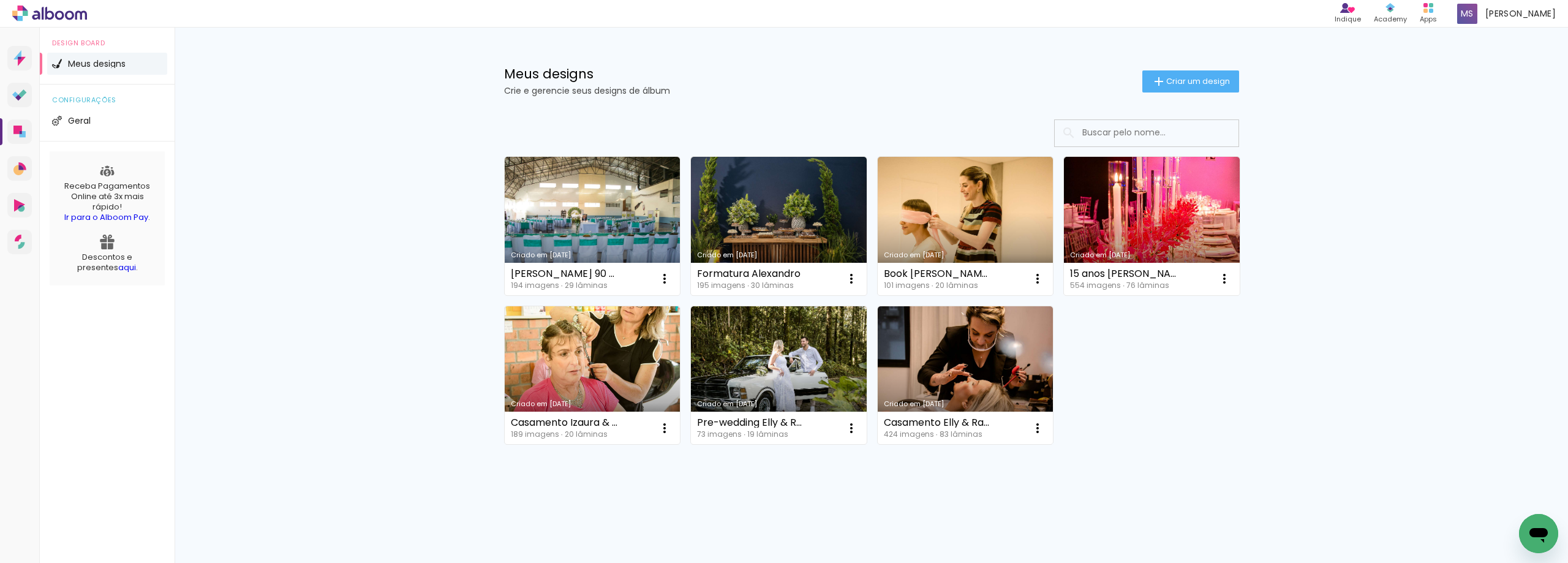
click at [568, 182] on link "Criado em [DATE]" at bounding box center [593, 226] width 176 height 139
